Goal: Task Accomplishment & Management: Manage account settings

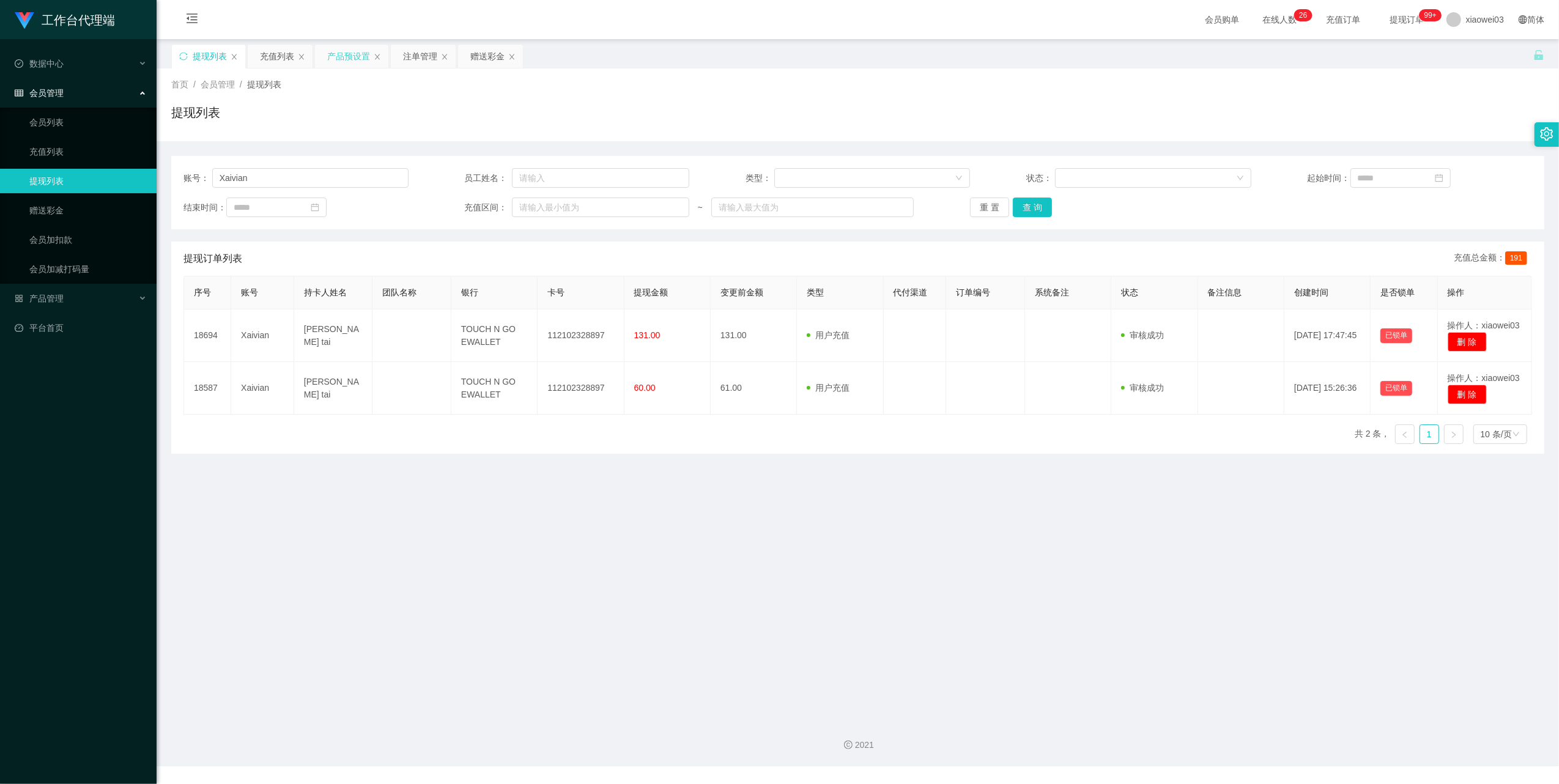
click at [347, 55] on div "产品预设置" at bounding box center [348, 56] width 43 height 24
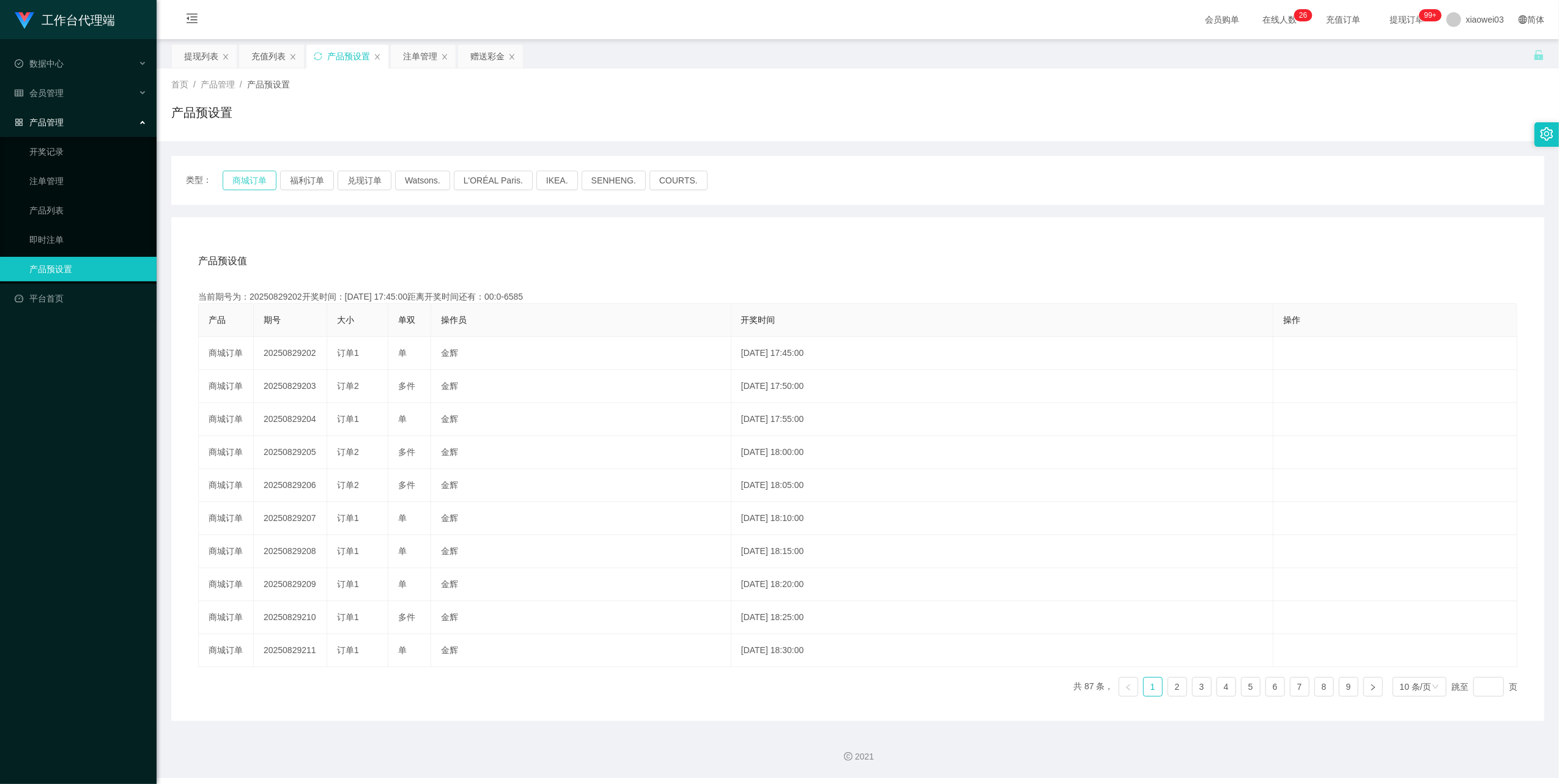
click at [248, 177] on button "商城订单" at bounding box center [250, 180] width 54 height 19
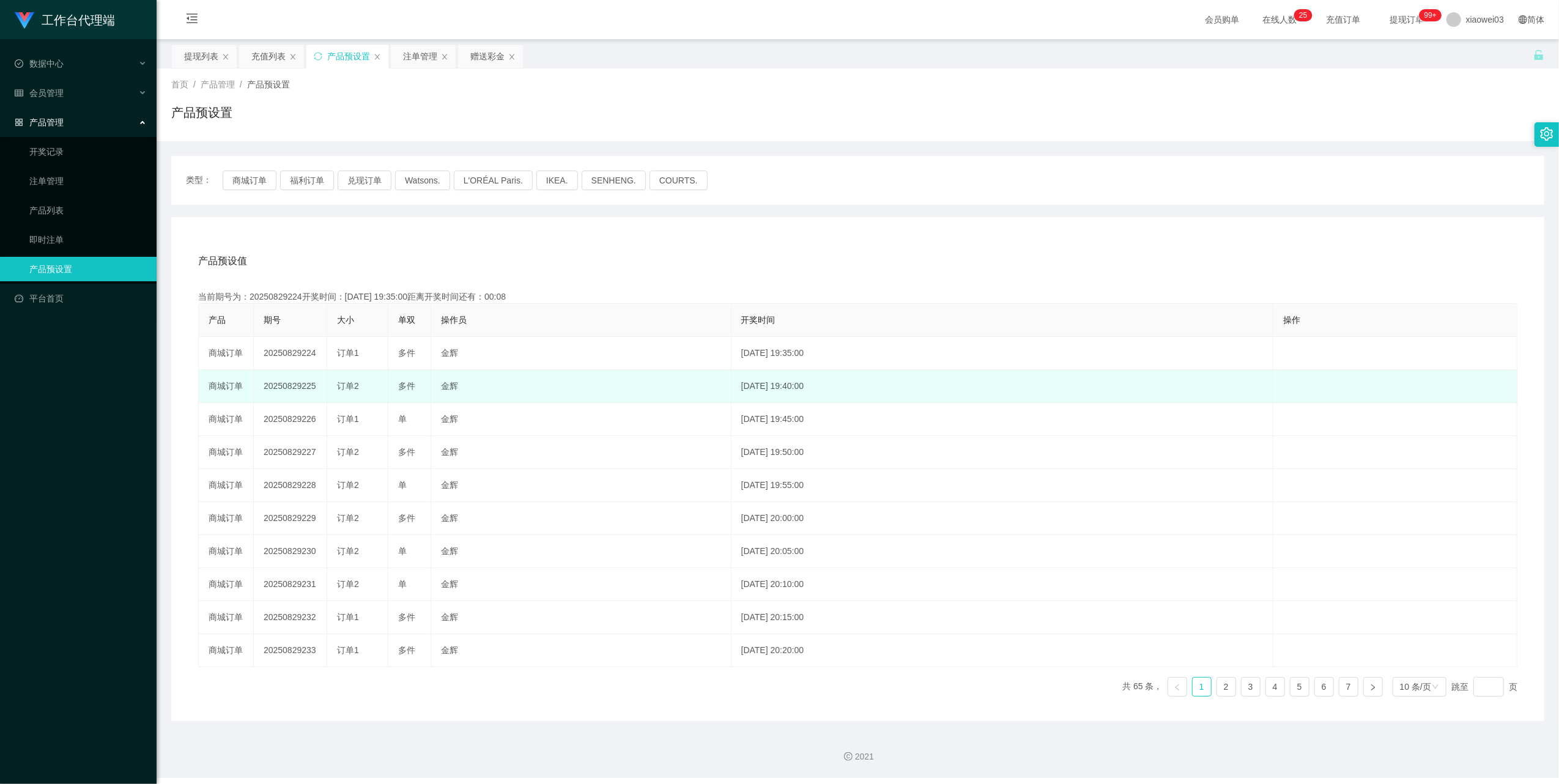
drag, startPoint x: 308, startPoint y: 387, endPoint x: 264, endPoint y: 387, distance: 44.0
click at [264, 387] on td "20250829225" at bounding box center [290, 386] width 73 height 33
copy td "20250829225"
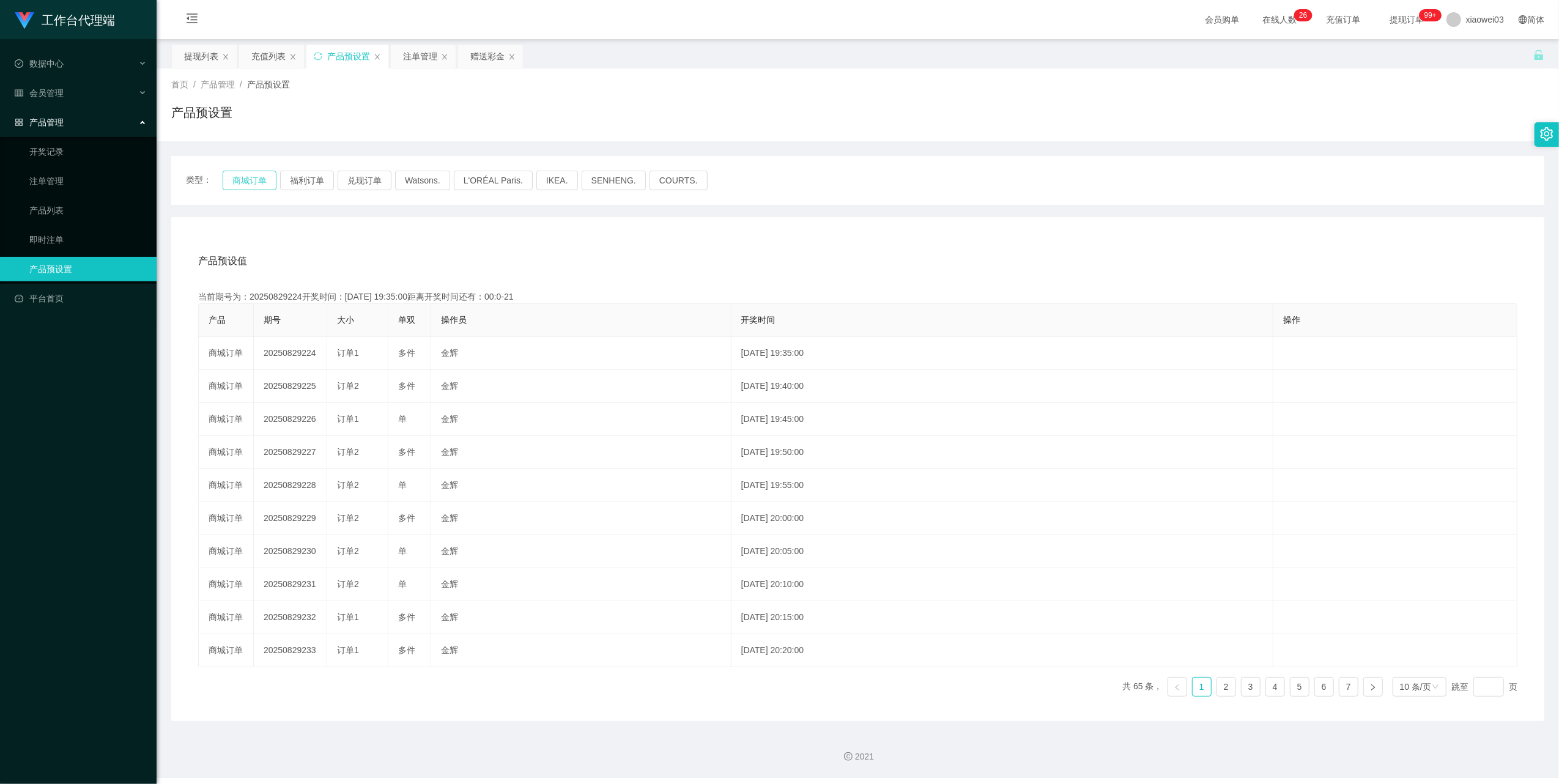
click at [236, 186] on button "商城订单" at bounding box center [250, 180] width 54 height 19
drag, startPoint x: 238, startPoint y: 183, endPoint x: 253, endPoint y: 180, distance: 15.3
click at [238, 183] on button "商城订单" at bounding box center [250, 180] width 54 height 19
click at [406, 57] on div "注单管理" at bounding box center [420, 56] width 34 height 24
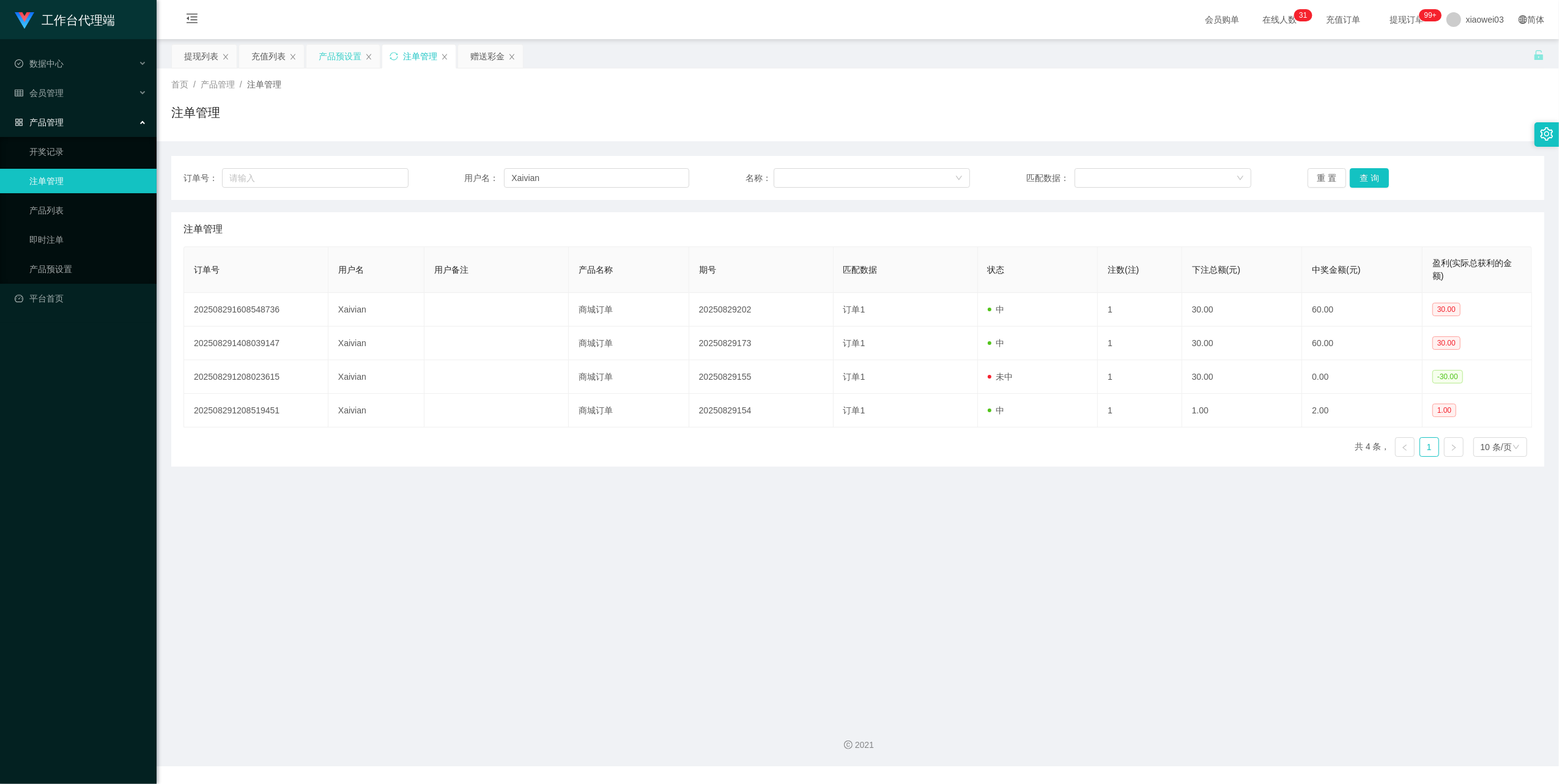
click at [321, 60] on div "产品预设置" at bounding box center [340, 56] width 43 height 24
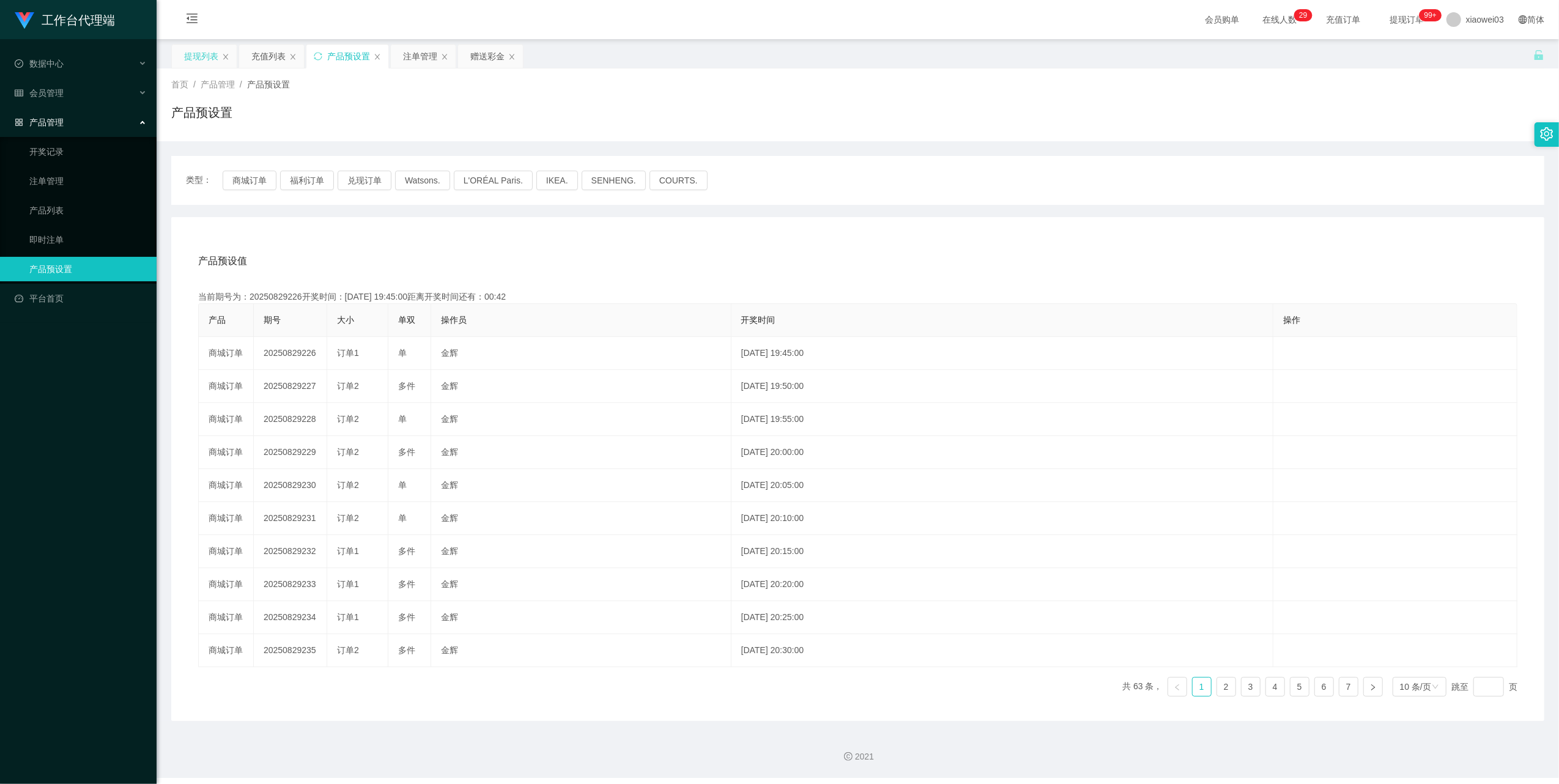
click at [188, 53] on div "提现列表" at bounding box center [201, 56] width 34 height 24
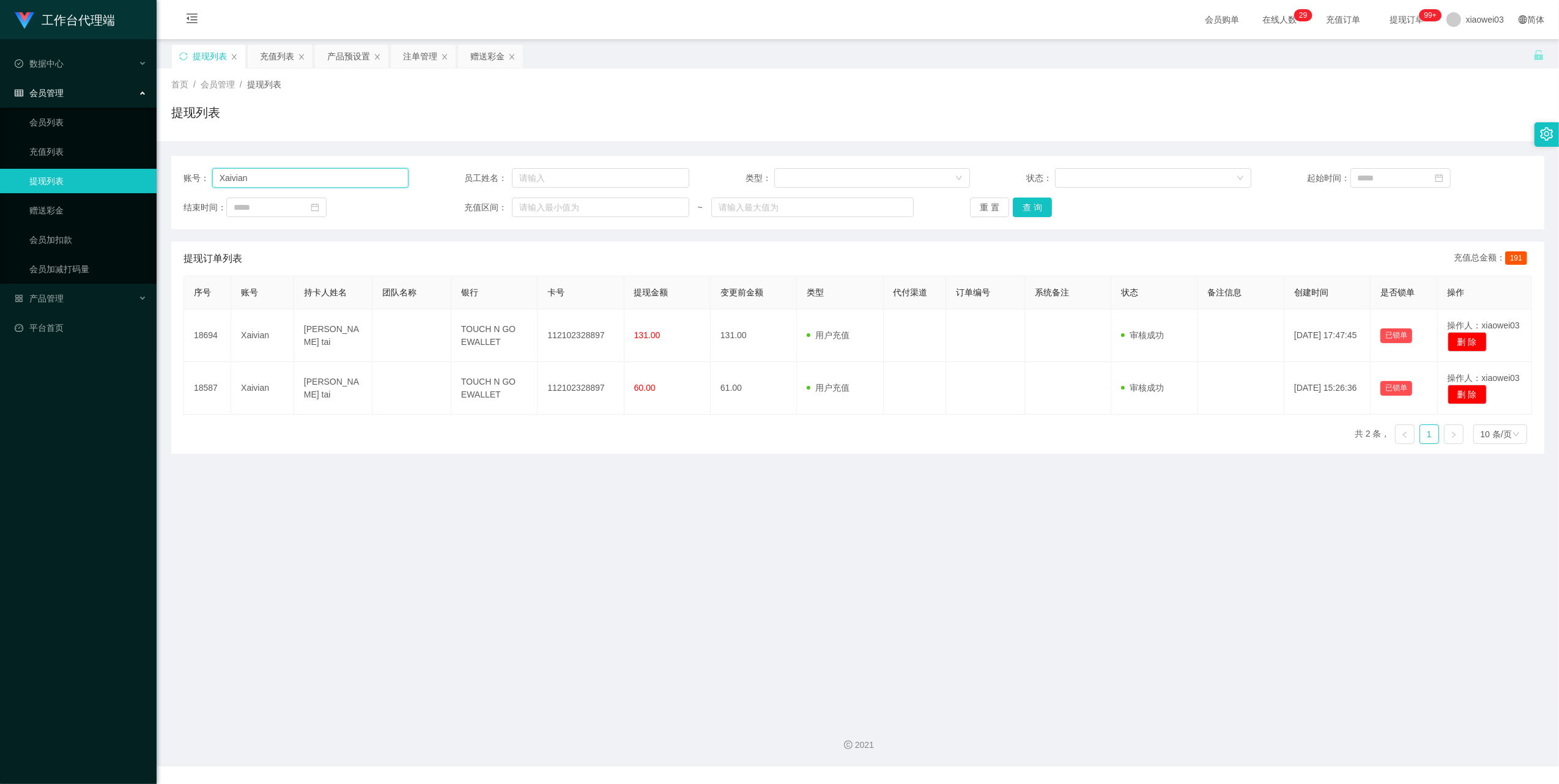
click at [373, 178] on input "Xaivian" at bounding box center [310, 177] width 196 height 19
paste input "0179239356"
type input "0179239356"
drag, startPoint x: 1033, startPoint y: 209, endPoint x: 1024, endPoint y: 212, distance: 9.5
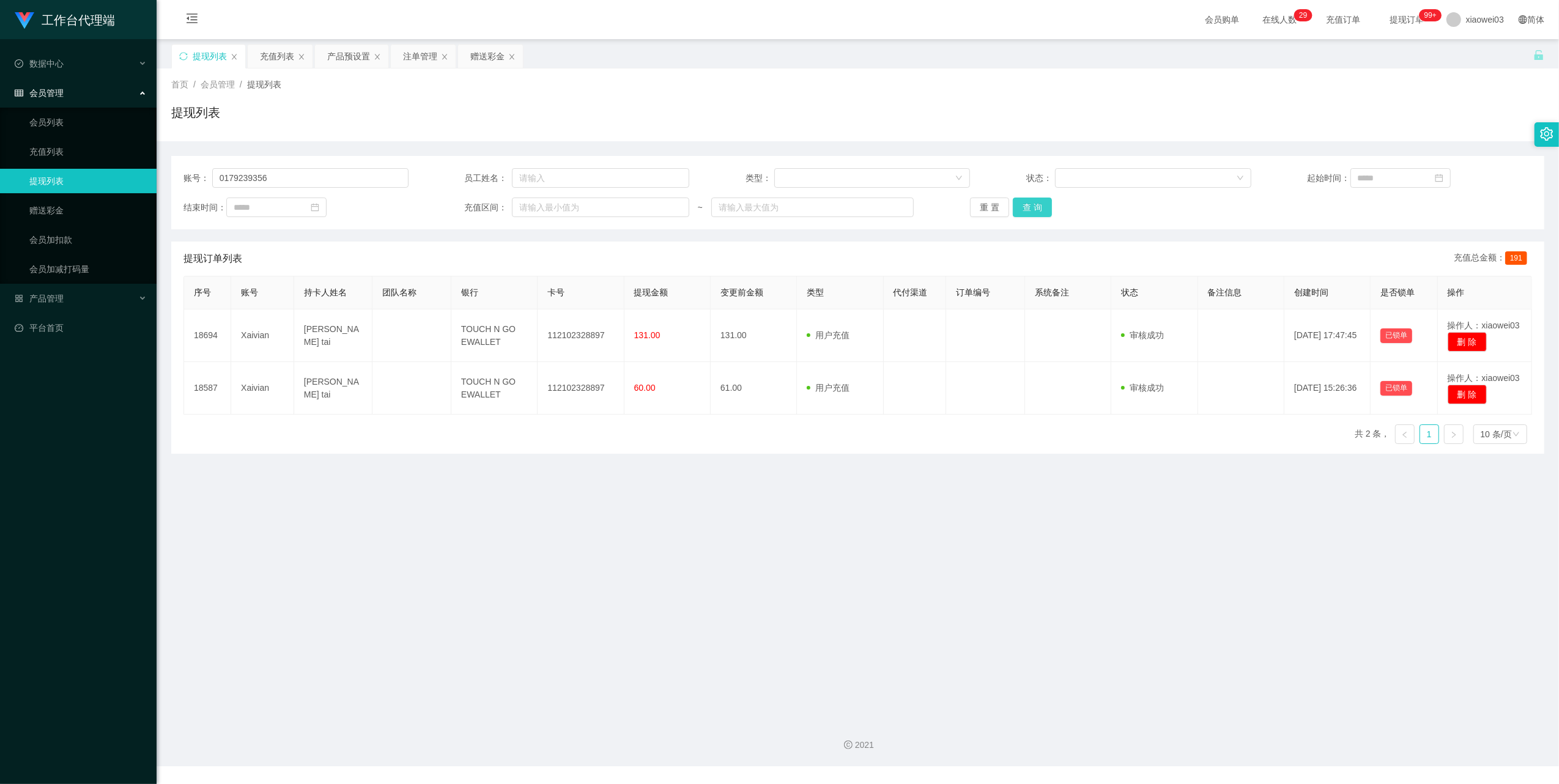
click at [1033, 209] on button "查 询" at bounding box center [1032, 207] width 40 height 19
drag, startPoint x: 771, startPoint y: 619, endPoint x: 754, endPoint y: 599, distance: 26.2
click at [766, 612] on main "关闭左侧 关闭右侧 关闭其它 刷新页面 提现列表 充值列表 产品预设置 注单管理 赠送彩金 首页 / 会员管理 / 提现列表 / 提现列表 账号： 01792…" at bounding box center [857, 374] width 1403 height 670
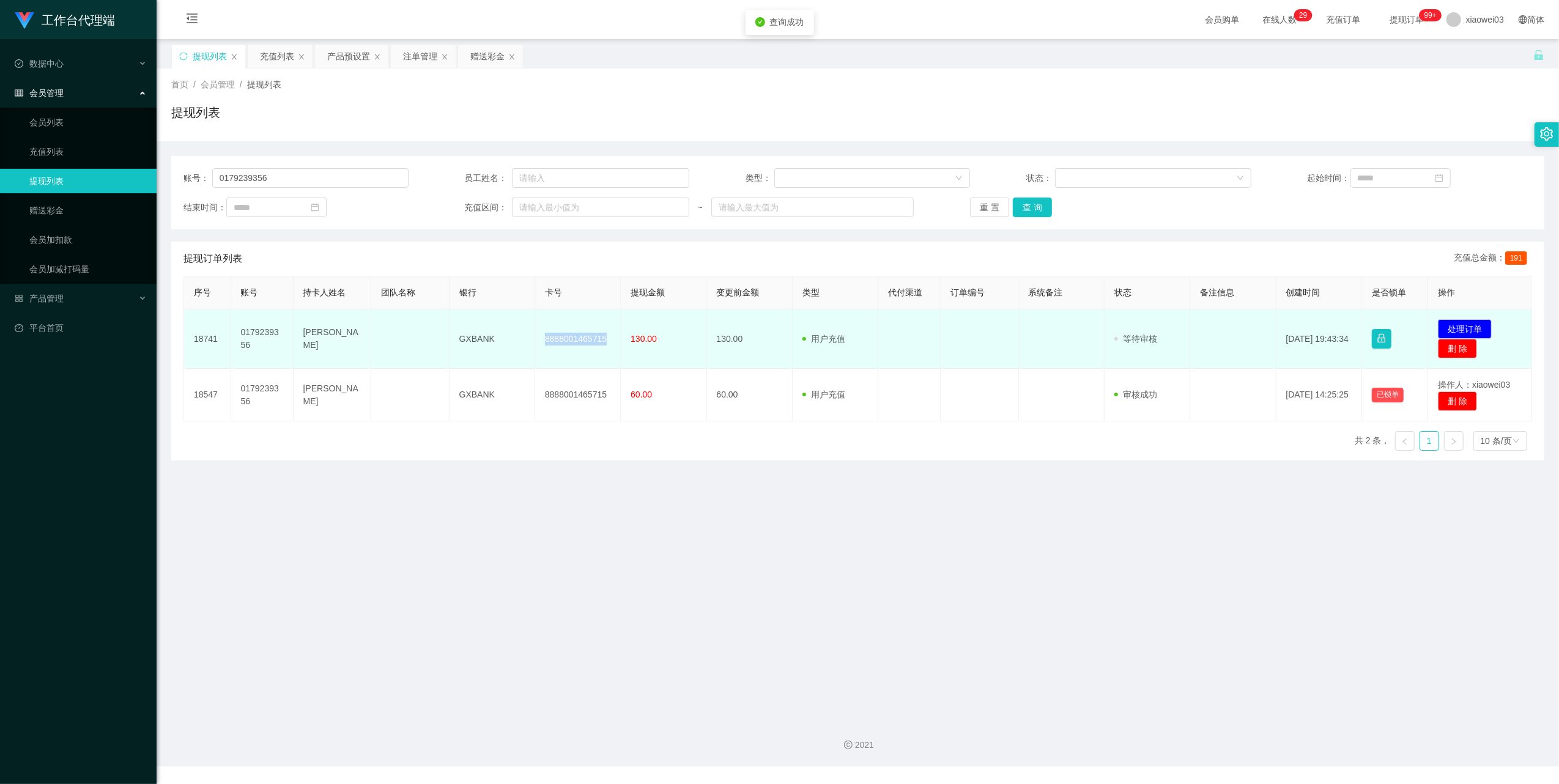
drag, startPoint x: 602, startPoint y: 342, endPoint x: 534, endPoint y: 335, distance: 68.4
click at [535, 335] on td "8888001465715" at bounding box center [578, 339] width 86 height 60
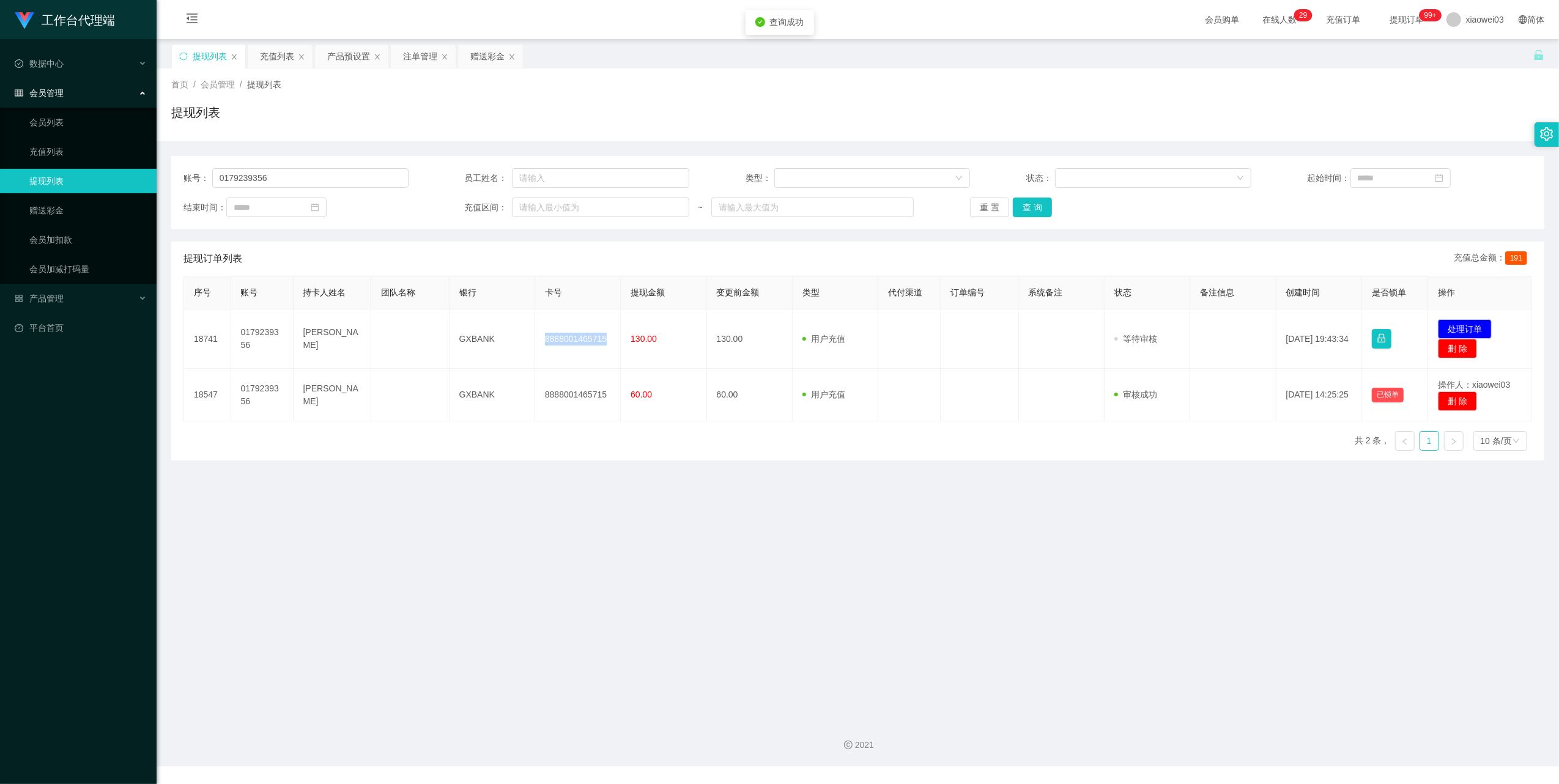
copy td "8888001465715"
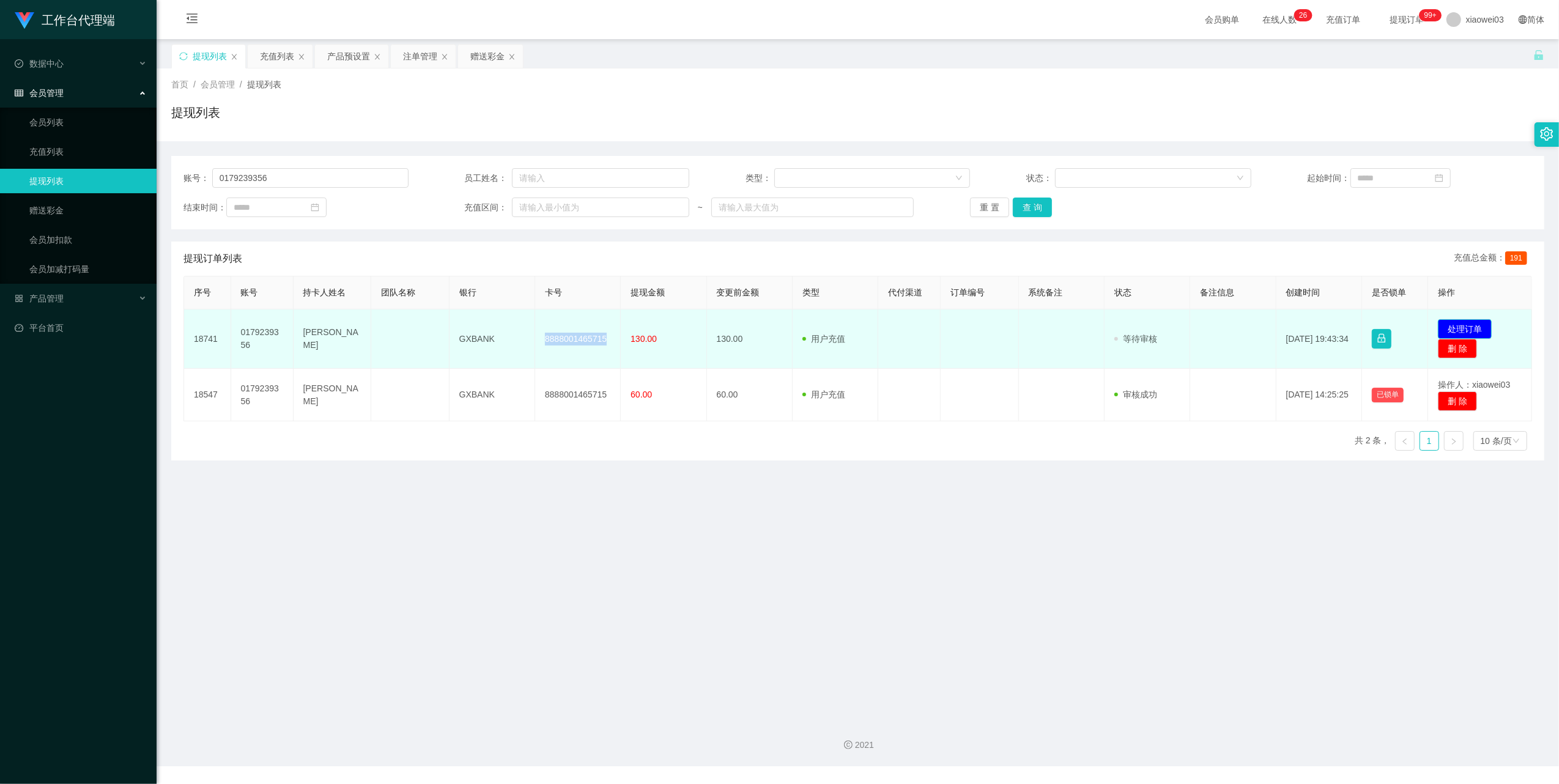
click at [1452, 326] on button "处理订单" at bounding box center [1465, 328] width 54 height 19
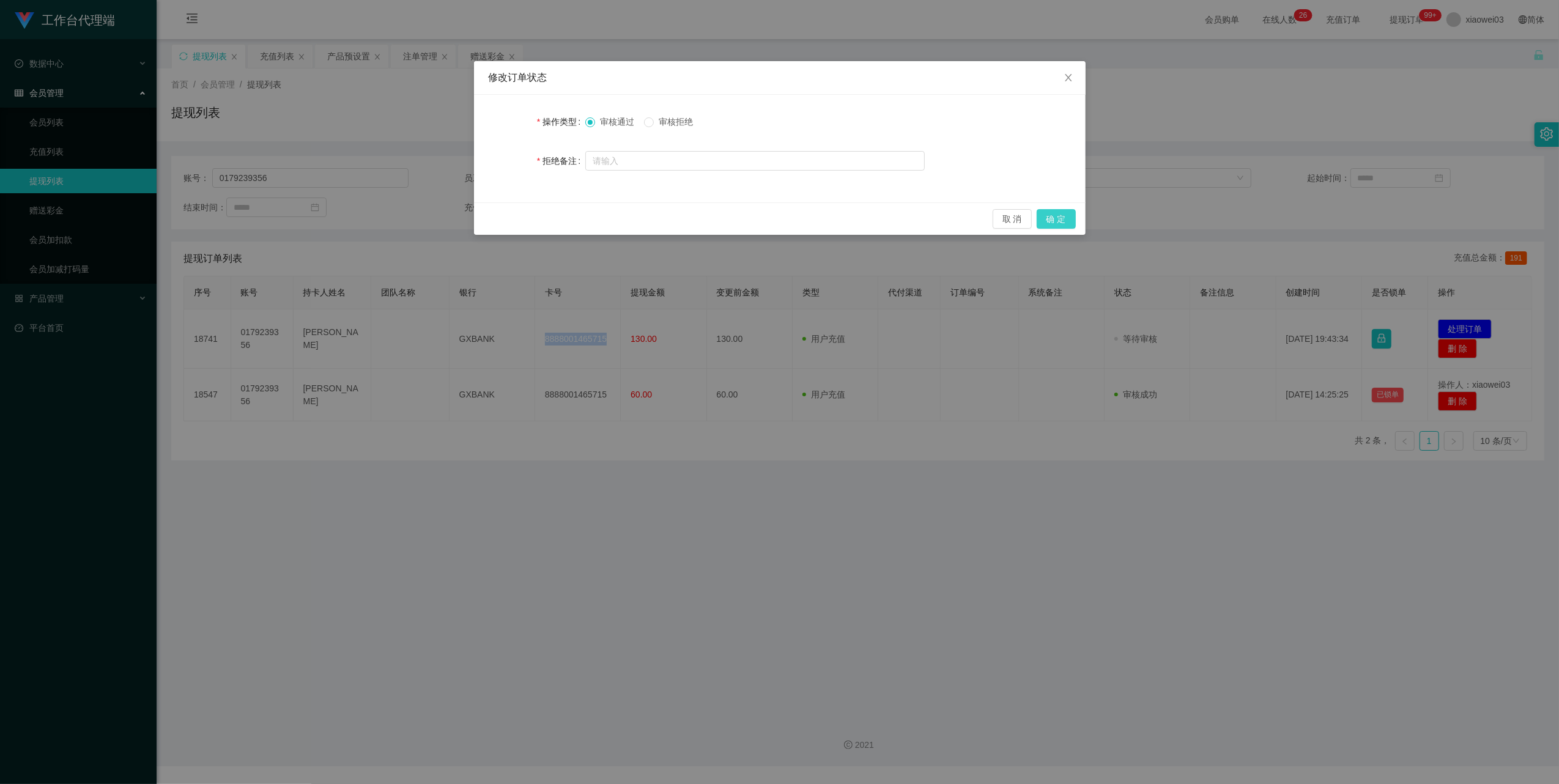
click at [1048, 216] on button "确 定" at bounding box center [1056, 219] width 40 height 19
